Goal: Transaction & Acquisition: Download file/media

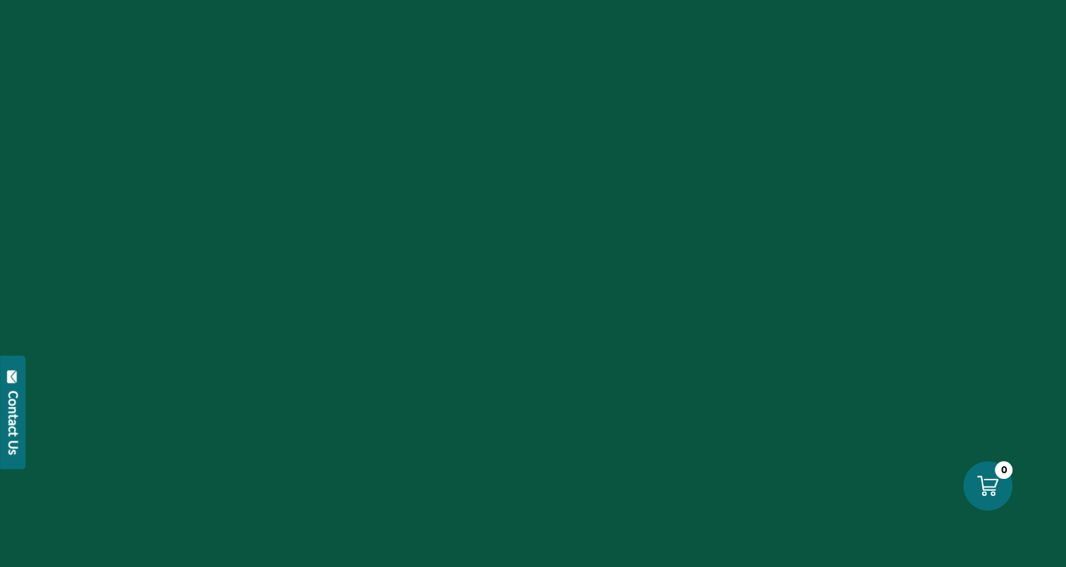
scroll to position [1198, 0]
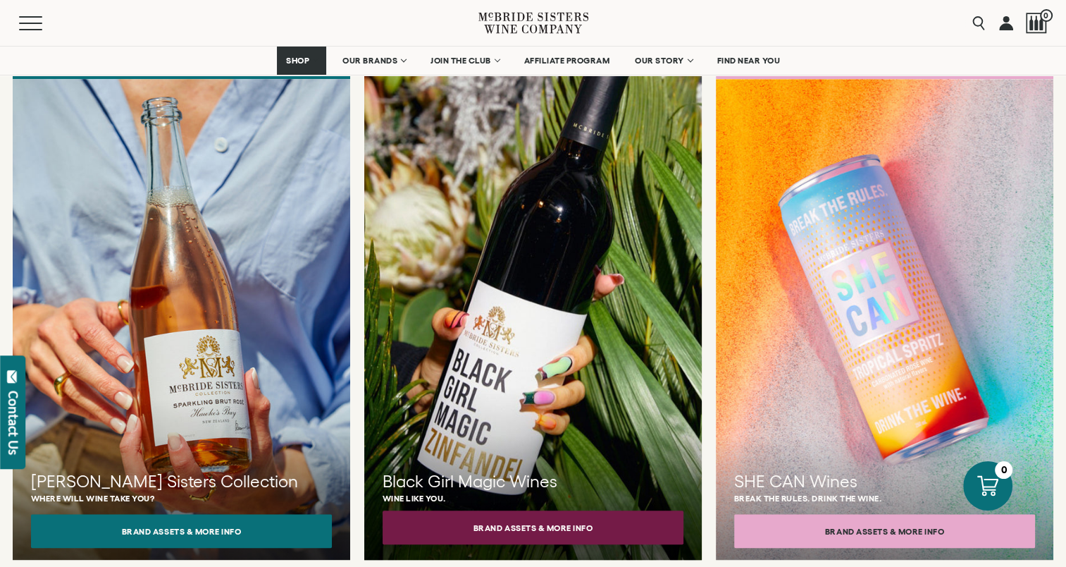
click at [540, 510] on button "Brand Assets & More Info" at bounding box center [533, 527] width 301 height 34
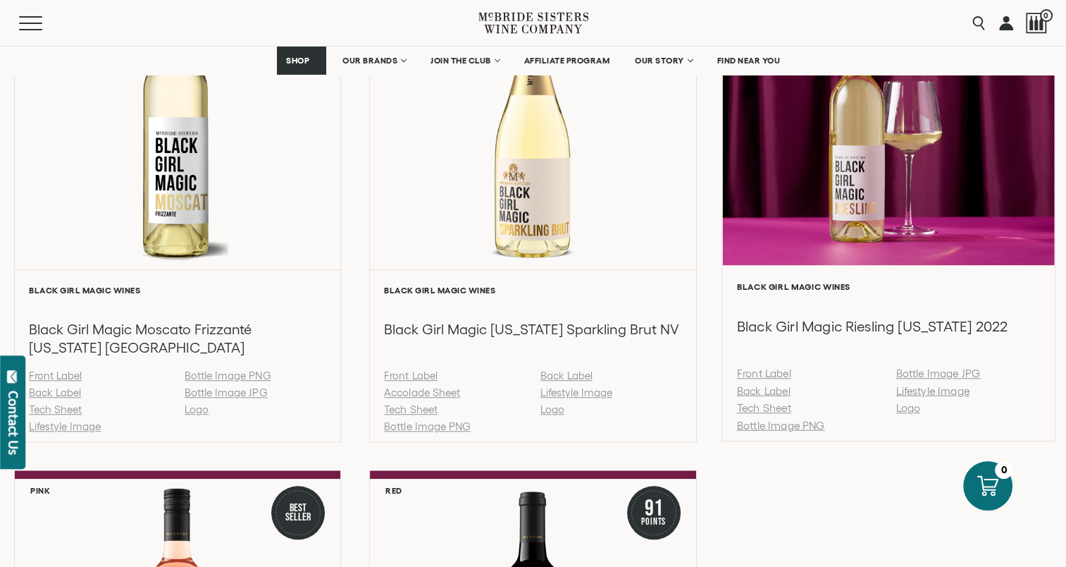
scroll to position [1127, 0]
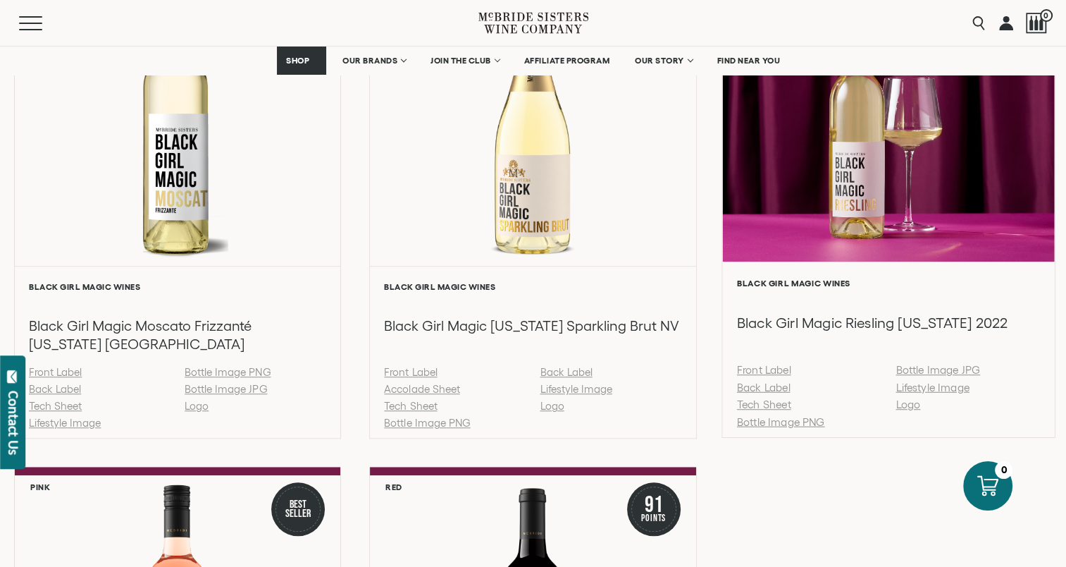
click at [775, 403] on link "Tech Sheet" at bounding box center [763, 404] width 54 height 12
click at [919, 386] on link "Lifestyle Image" at bounding box center [932, 387] width 73 height 12
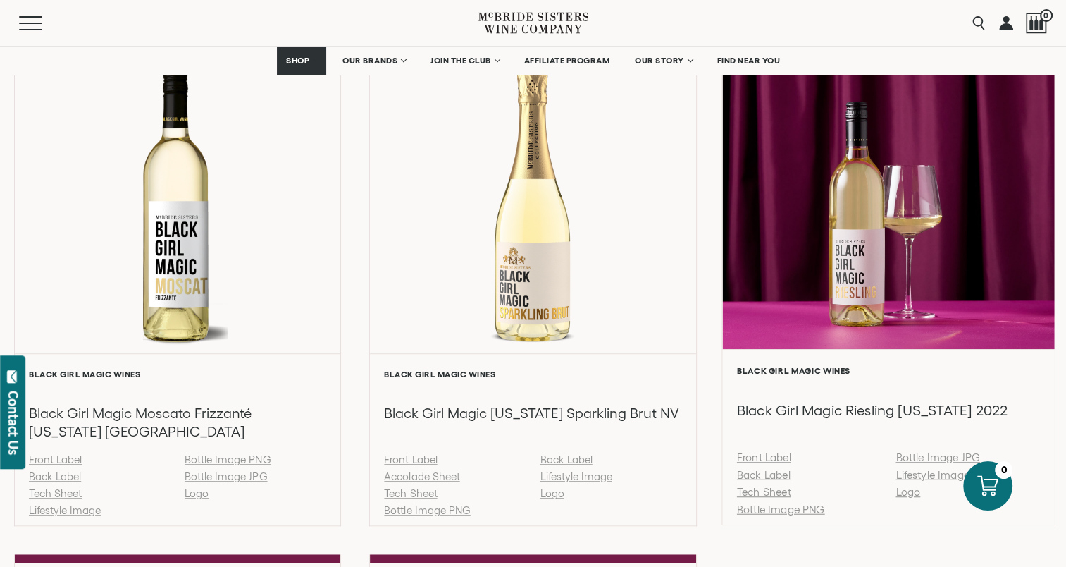
scroll to position [1057, 0]
